Goal: Task Accomplishment & Management: Complete application form

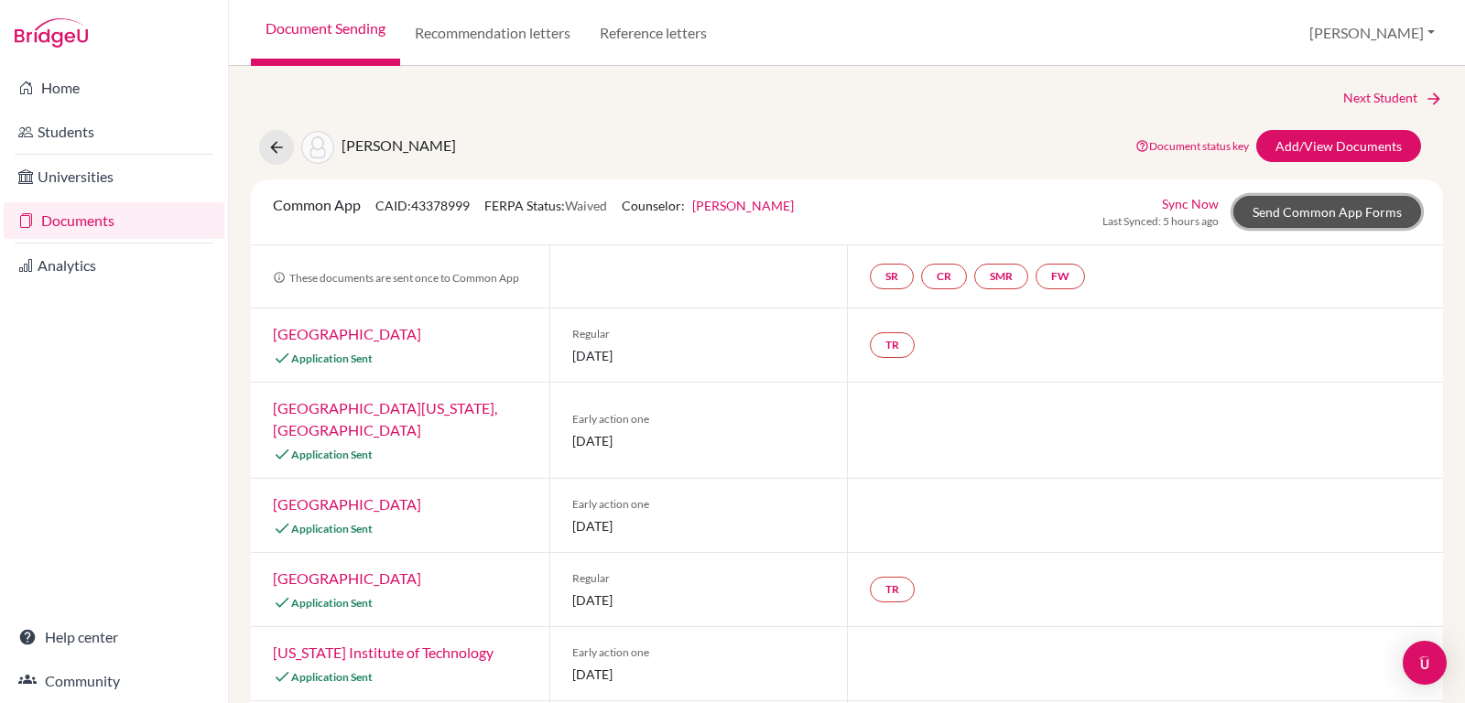
click at [1292, 204] on link "Send Common App Forms" at bounding box center [1328, 212] width 188 height 32
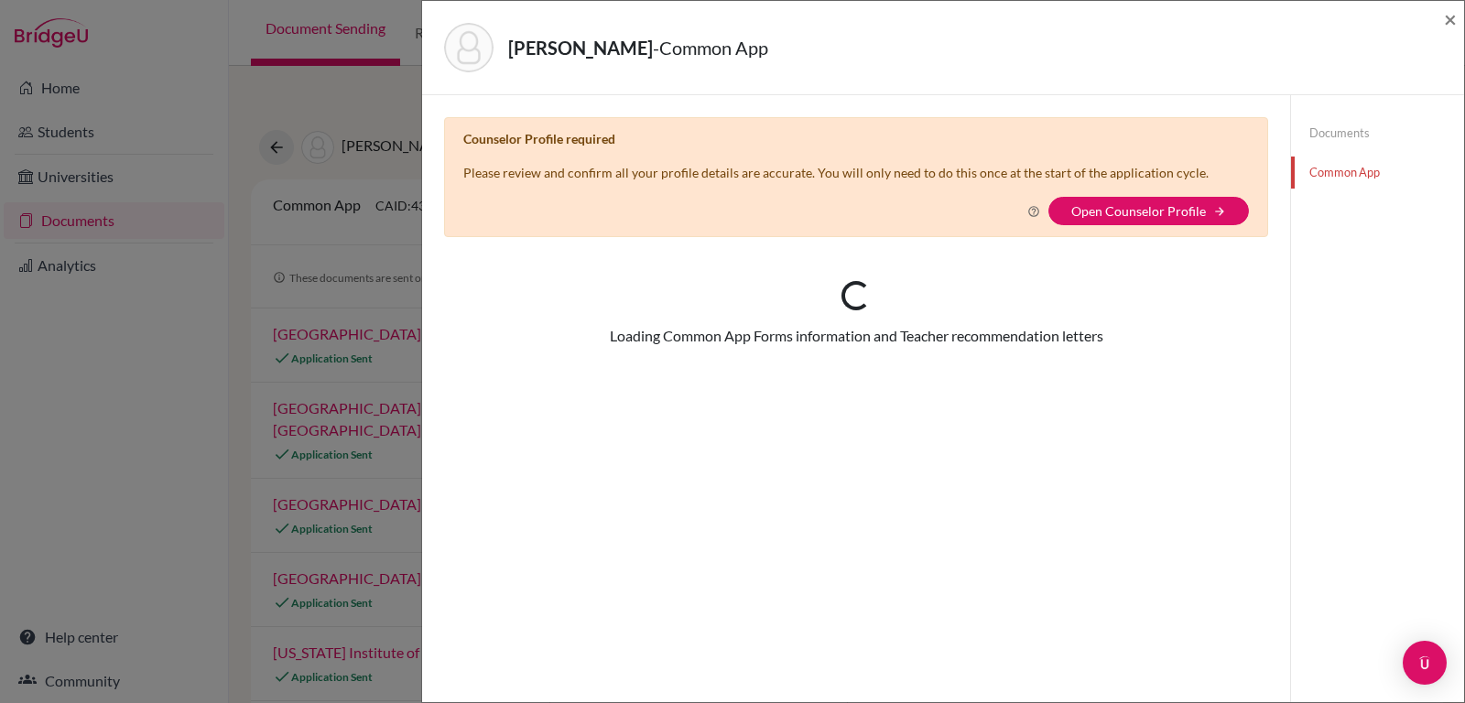
click at [1292, 204] on div "Documents Common App" at bounding box center [1377, 152] width 173 height 115
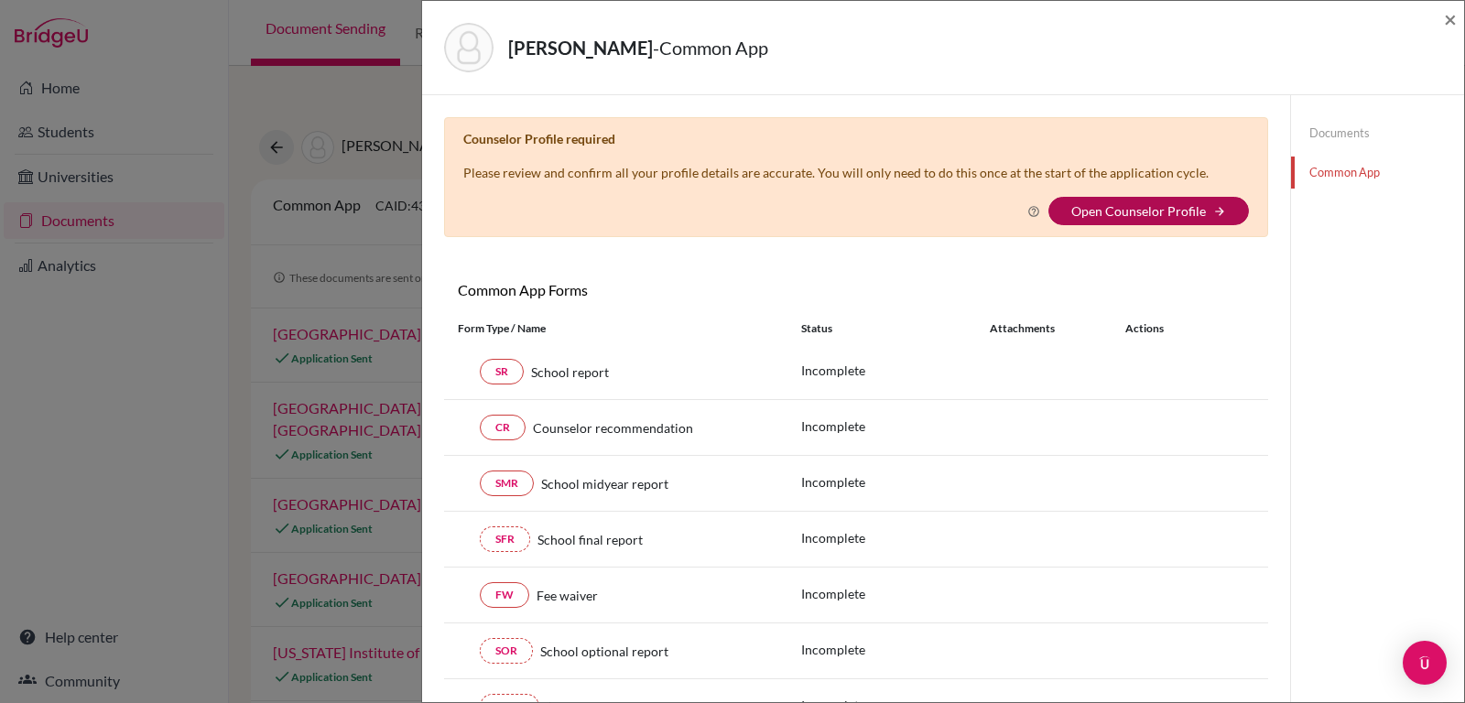
click at [1148, 213] on link "Open Counselor Profile" at bounding box center [1139, 211] width 135 height 16
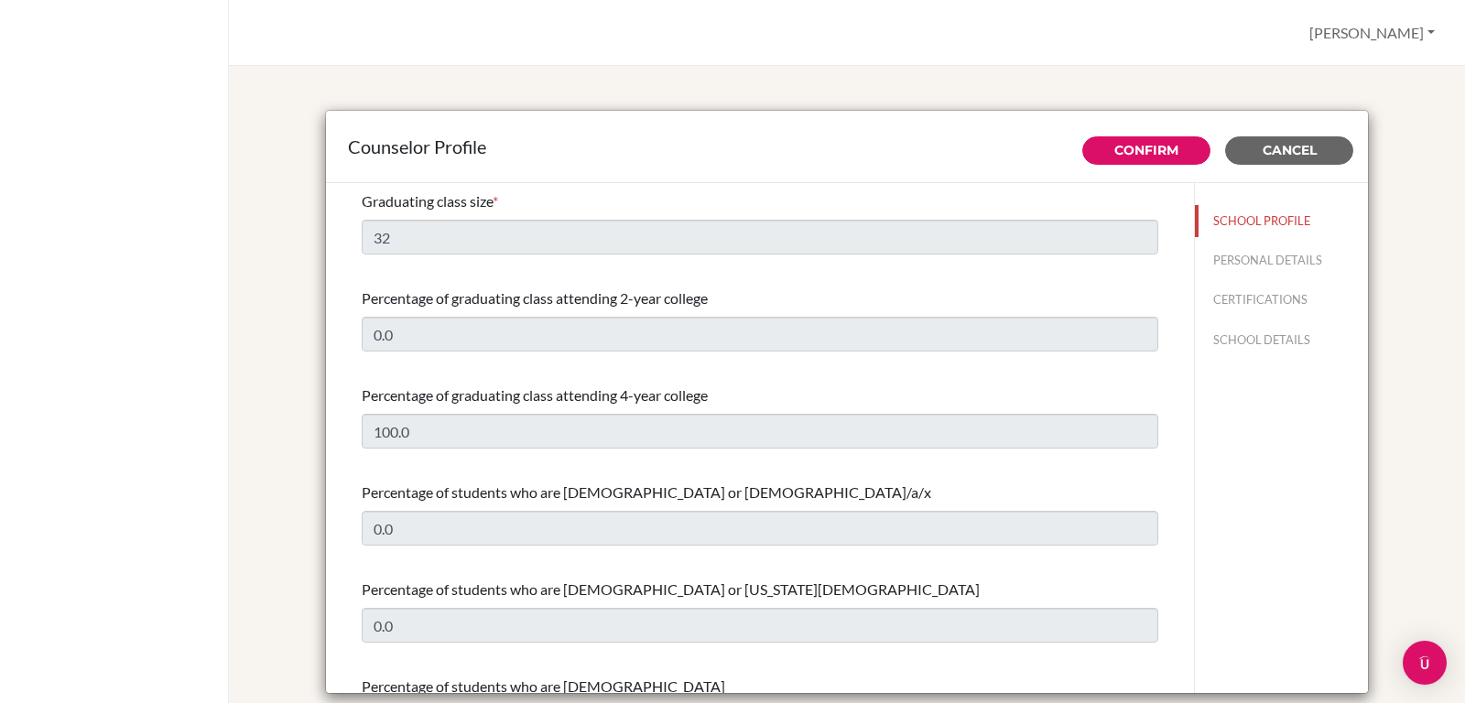
select select "0"
select select "238674"
click at [863, 166] on div "Counselor Profile" at bounding box center [847, 147] width 1042 height 72
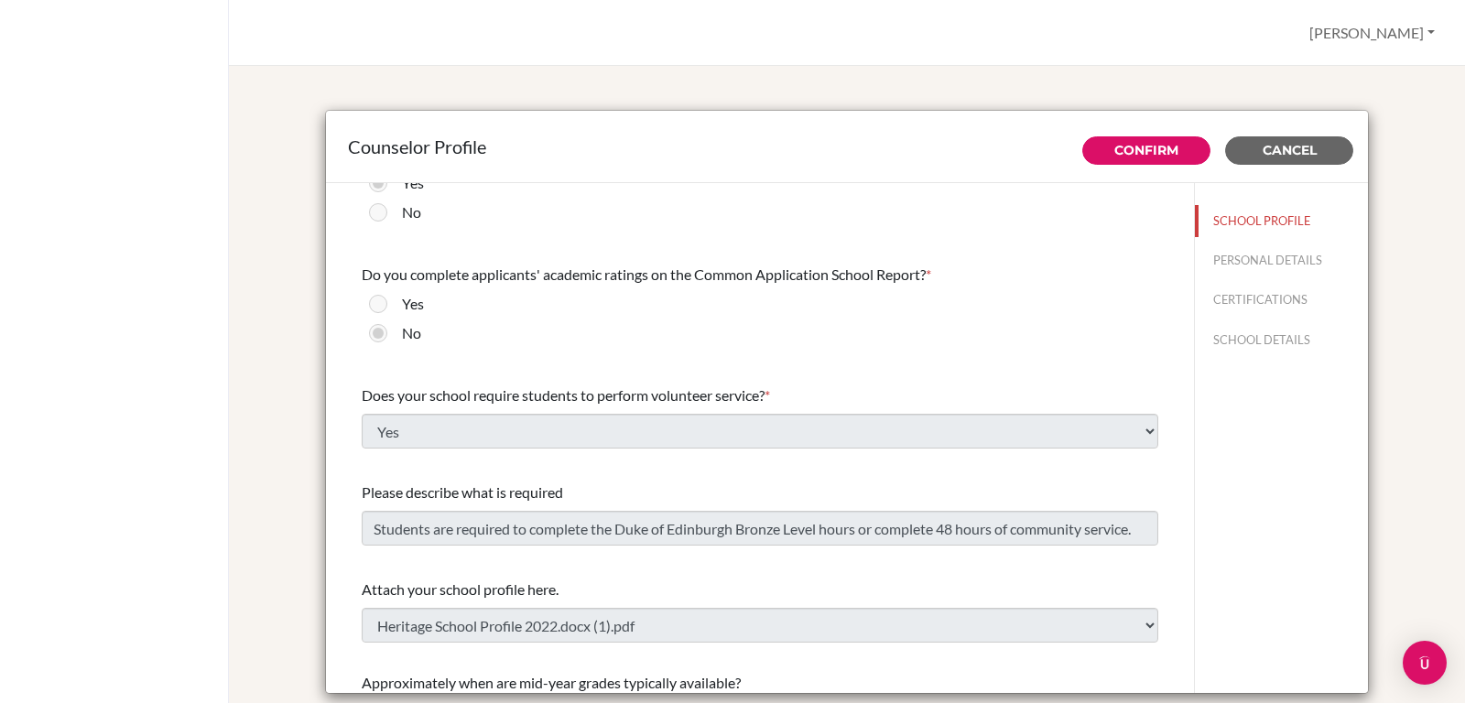
scroll to position [2072, 0]
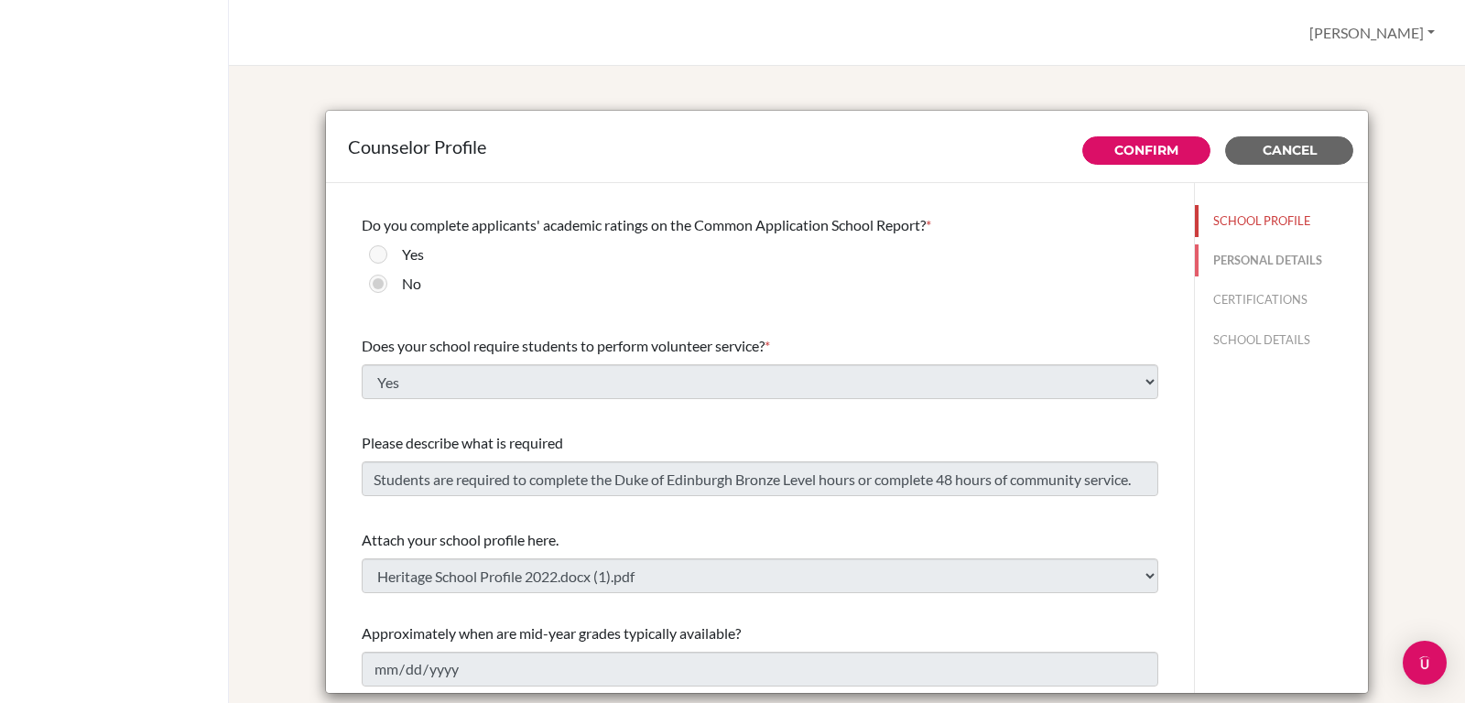
click at [1237, 253] on button "PERSONAL DETAILS" at bounding box center [1281, 261] width 173 height 32
type input "[PERSON_NAME]"
type input "Nsubuga"
type input "Advisor"
type input "256.777206443"
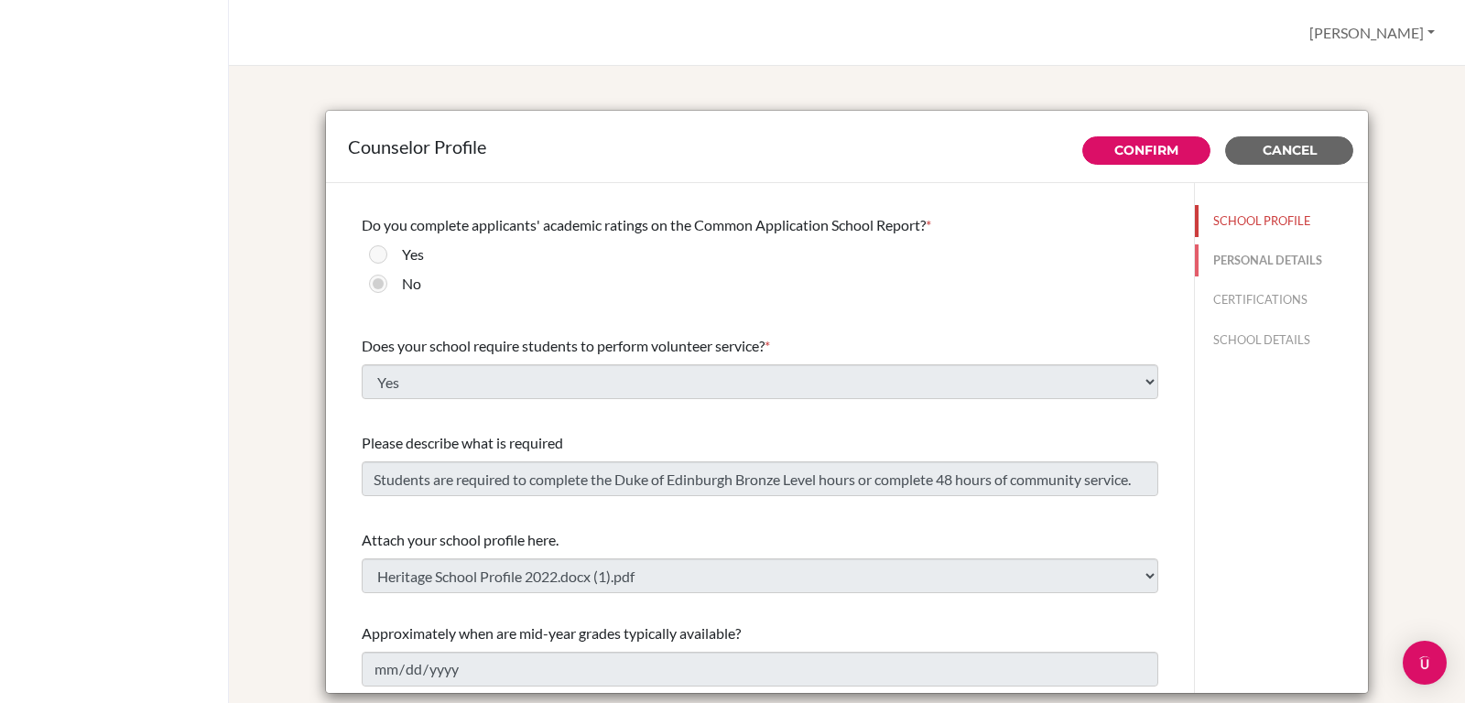
type input "[EMAIL_ADDRESS][DOMAIN_NAME]"
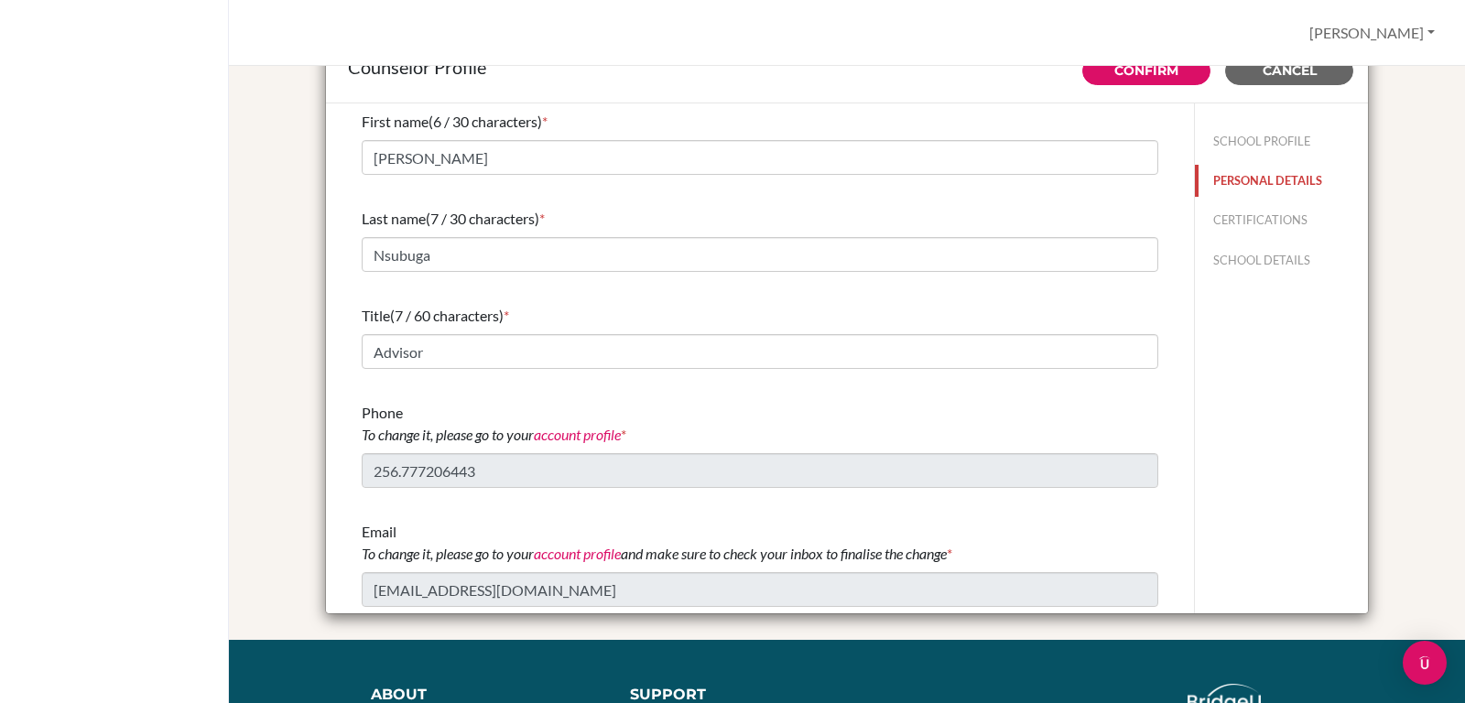
scroll to position [0, 0]
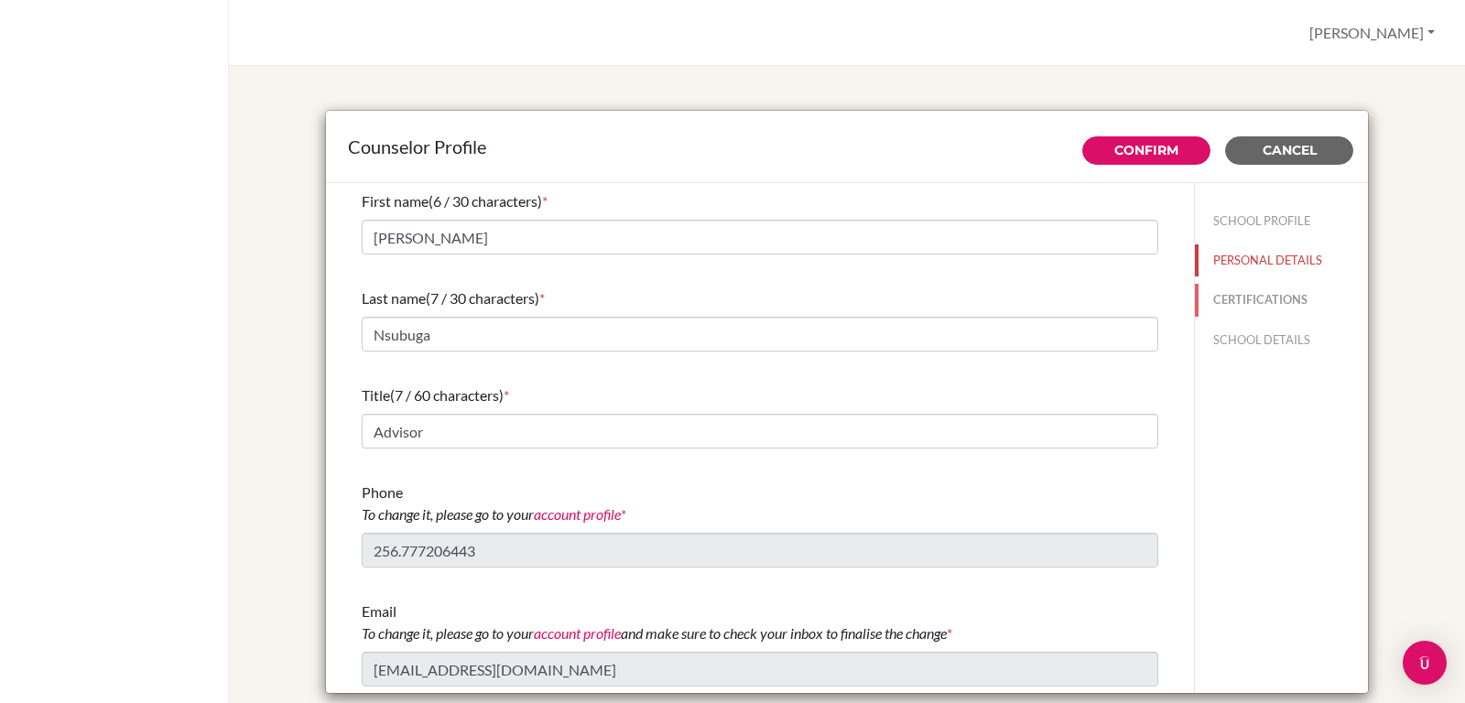
click at [1235, 293] on button "CERTIFICATIONS" at bounding box center [1281, 300] width 173 height 32
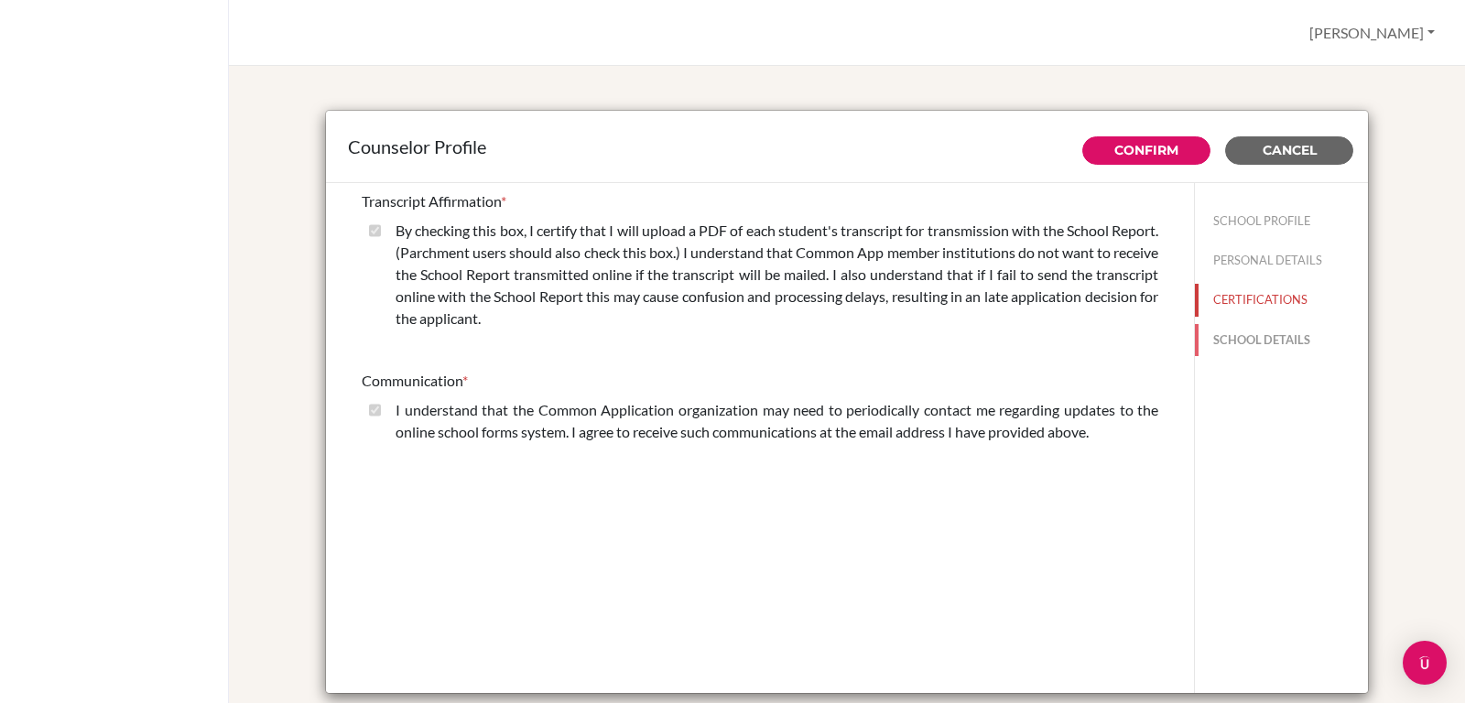
click at [1268, 334] on button "SCHOOL DETAILS" at bounding box center [1281, 340] width 173 height 32
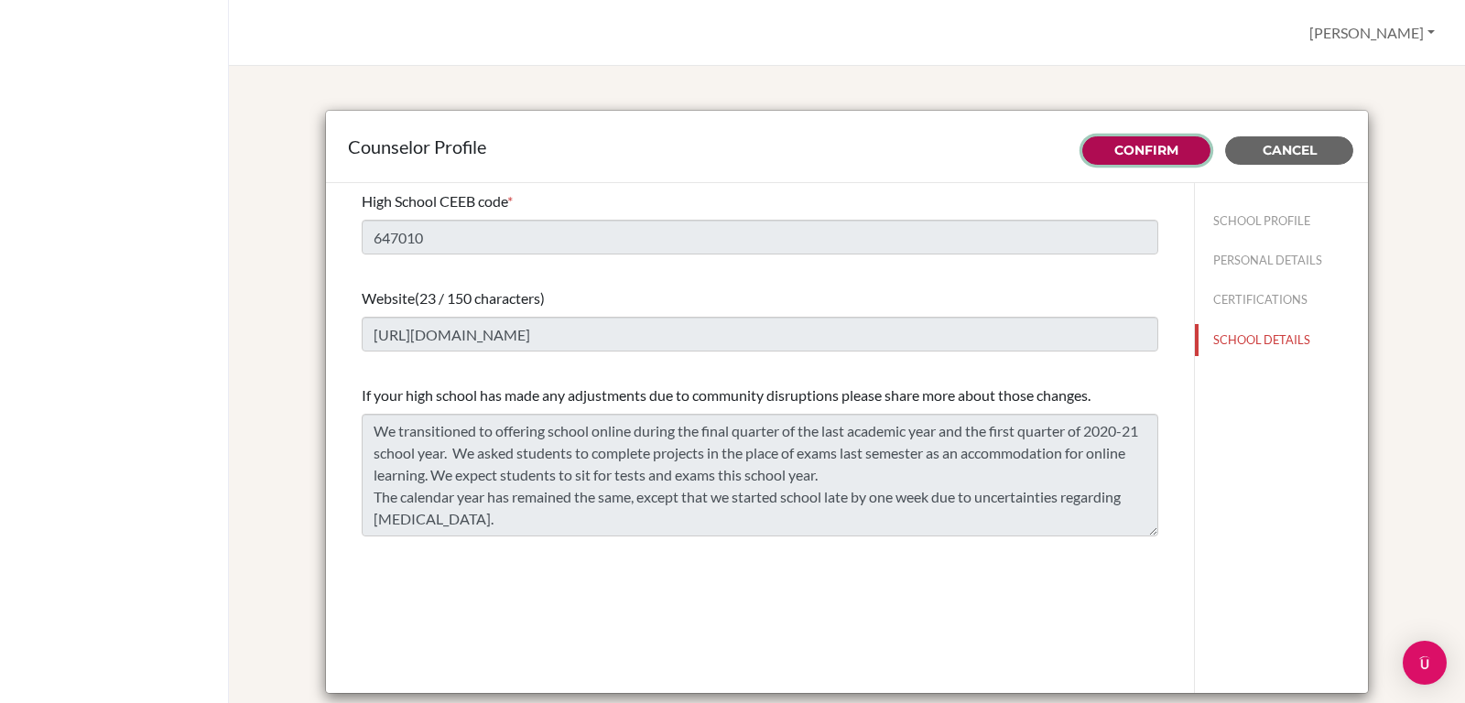
click at [1125, 147] on link "Confirm" at bounding box center [1147, 150] width 64 height 16
